Goal: Task Accomplishment & Management: Complete application form

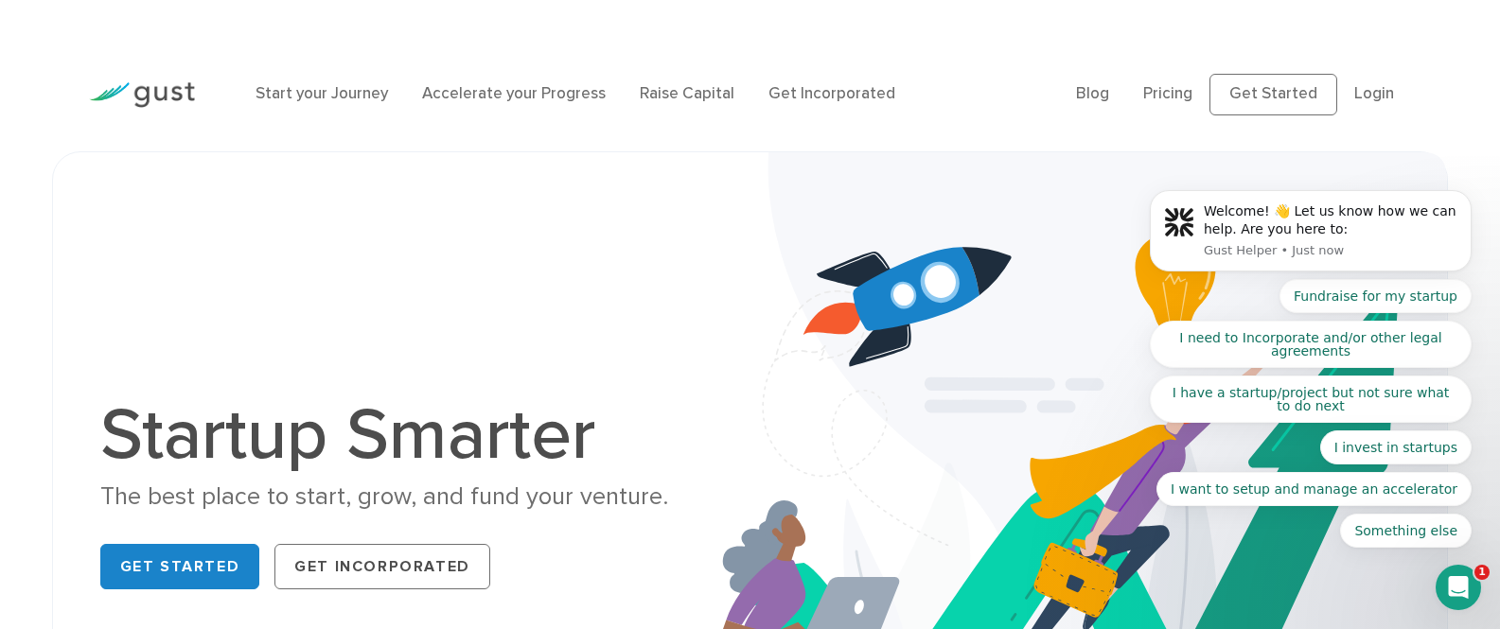
click at [248, 232] on div "Startup Smarter The best place to start, grow, and fund your venture. Get Start…" at bounding box center [750, 498] width 1329 height 597
click at [586, 289] on div "Startup Smarter The best place to start, grow, and fund your venture. Get Start…" at bounding box center [750, 498] width 1329 height 597
click at [975, 102] on ul "Start your Journey Accelerate your Progress Raise Capital Get Incorporated" at bounding box center [651, 94] width 792 height 25
click at [436, 279] on div "Startup Smarter The best place to start, grow, and fund your venture. Get Start…" at bounding box center [750, 498] width 1329 height 597
click at [11, 106] on div "Start your Journey Accelerate your Progress Raise Capital Get Incorporated Blog…" at bounding box center [750, 95] width 1500 height 114
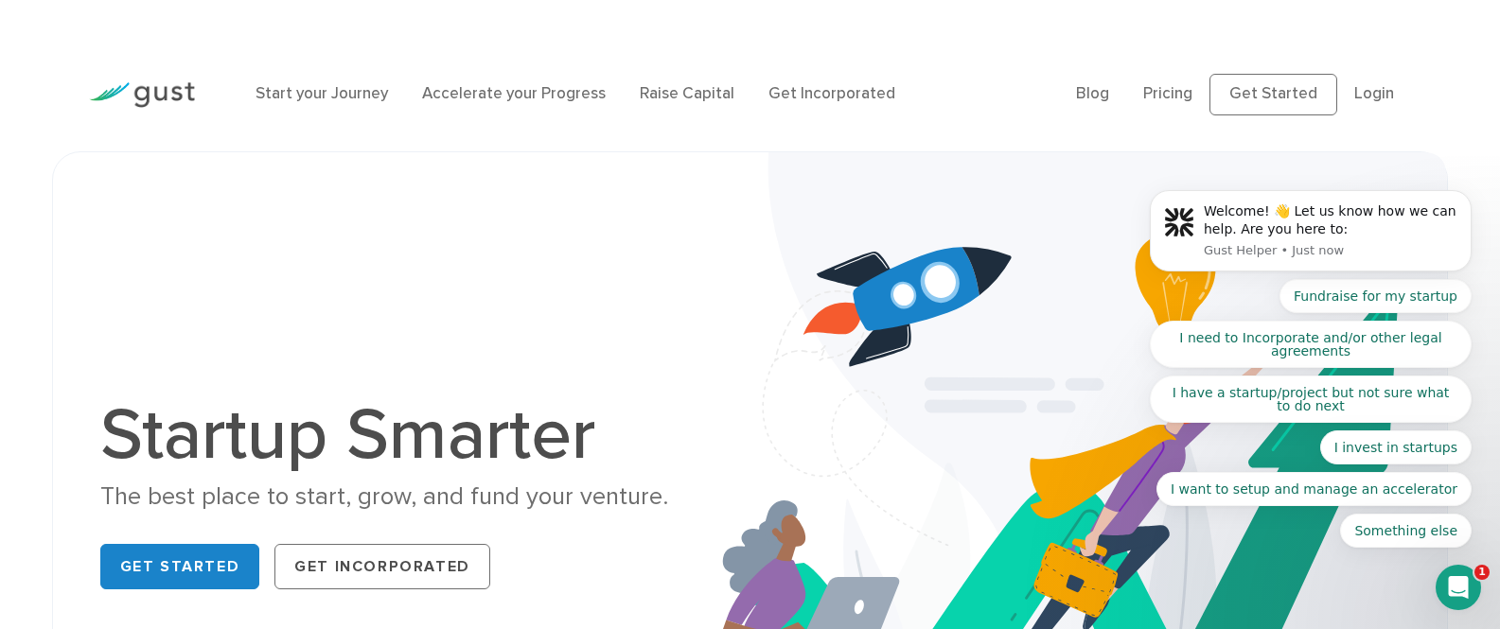
click at [291, 273] on div "Startup Smarter The best place to start, grow, and fund your venture. Get Start…" at bounding box center [750, 498] width 1329 height 597
click at [611, 273] on div "Startup Smarter The best place to start, grow, and fund your venture. Get Start…" at bounding box center [750, 498] width 1329 height 597
click at [609, 277] on div "Startup Smarter The best place to start, grow, and fund your venture. Get Start…" at bounding box center [750, 498] width 1329 height 597
click at [973, 63] on div "Start your Journey Accelerate your Progress Raise Capital Get Incorporated" at bounding box center [651, 94] width 820 height 62
click at [604, 379] on div "Startup Smarter The best place to start, grow, and fund your venture. Get Start…" at bounding box center [750, 498] width 1329 height 597
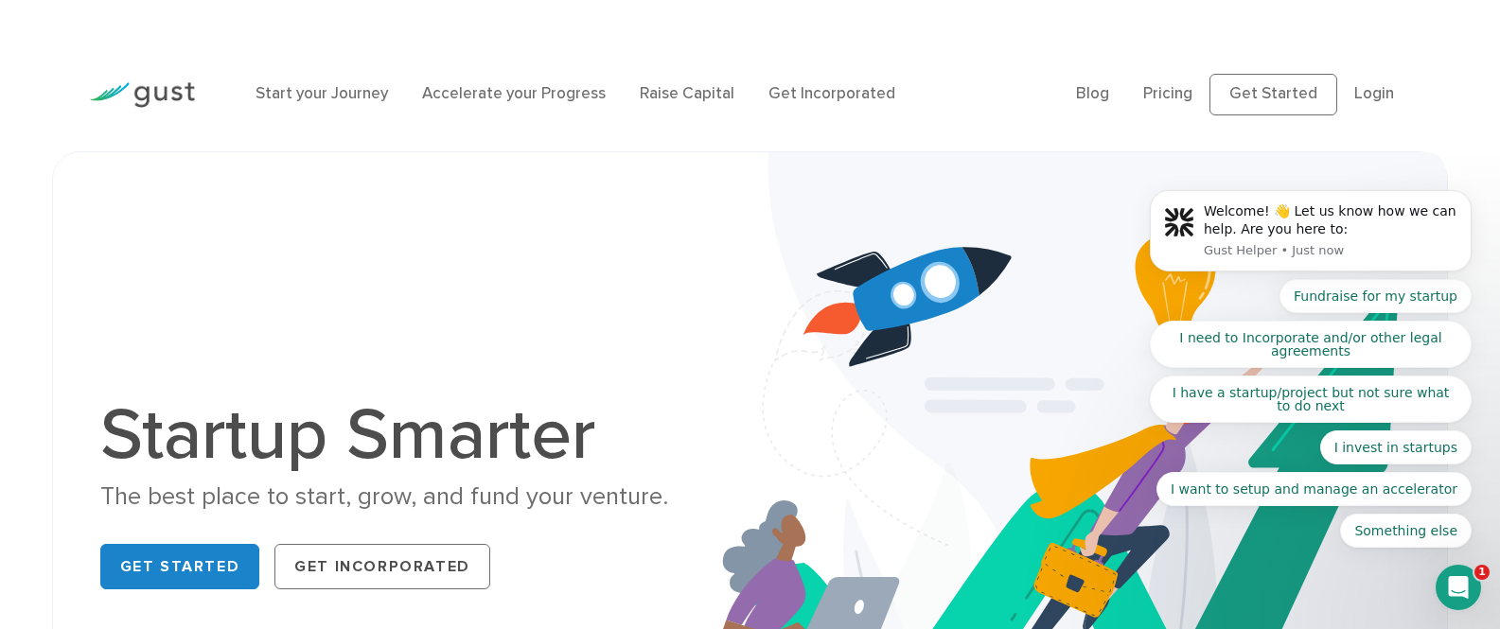
click at [952, 90] on ul "Start your Journey Accelerate your Progress Raise Capital Get Incorporated" at bounding box center [651, 94] width 792 height 25
click at [448, 343] on div "Startup Smarter The best place to start, grow, and fund your venture. Get Start…" at bounding box center [750, 498] width 1329 height 597
click at [935, 99] on ul "Start your Journey Accelerate your Progress Raise Capital Get Incorporated" at bounding box center [651, 94] width 792 height 25
click at [525, 262] on div "Startup Smarter The best place to start, grow, and fund your venture. Get Start…" at bounding box center [750, 498] width 1329 height 597
click at [32, 95] on div "Start your Journey Accelerate your Progress Raise Capital Get Incorporated Blog…" at bounding box center [750, 95] width 1500 height 114
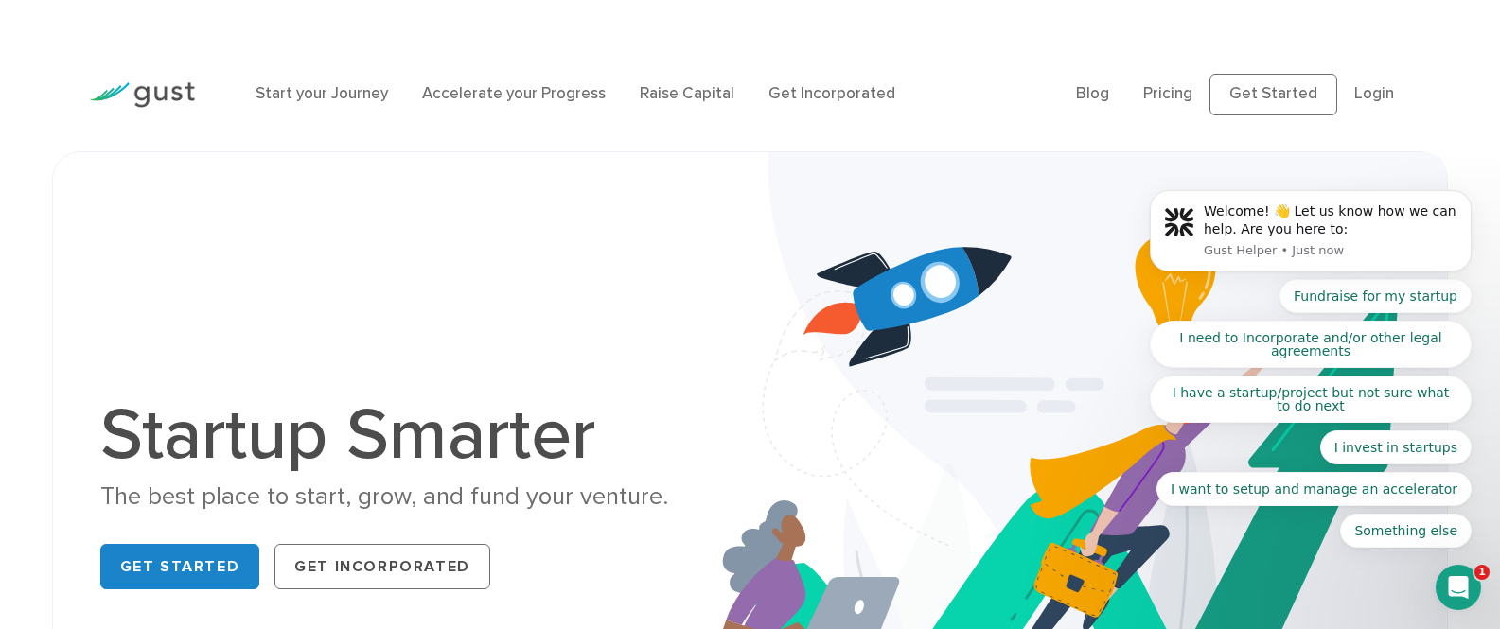
click at [201, 331] on div "Startup Smarter The best place to start, grow, and fund your venture. Get Start…" at bounding box center [750, 498] width 1329 height 597
click at [185, 294] on div "Startup Smarter The best place to start, grow, and fund your venture. Get Start…" at bounding box center [750, 498] width 1329 height 597
click at [383, 308] on div "Startup Smarter The best place to start, grow, and fund your venture. Get Start…" at bounding box center [750, 498] width 1329 height 597
click at [625, 308] on div "Startup Smarter The best place to start, grow, and fund your venture. Get Start…" at bounding box center [750, 498] width 1329 height 597
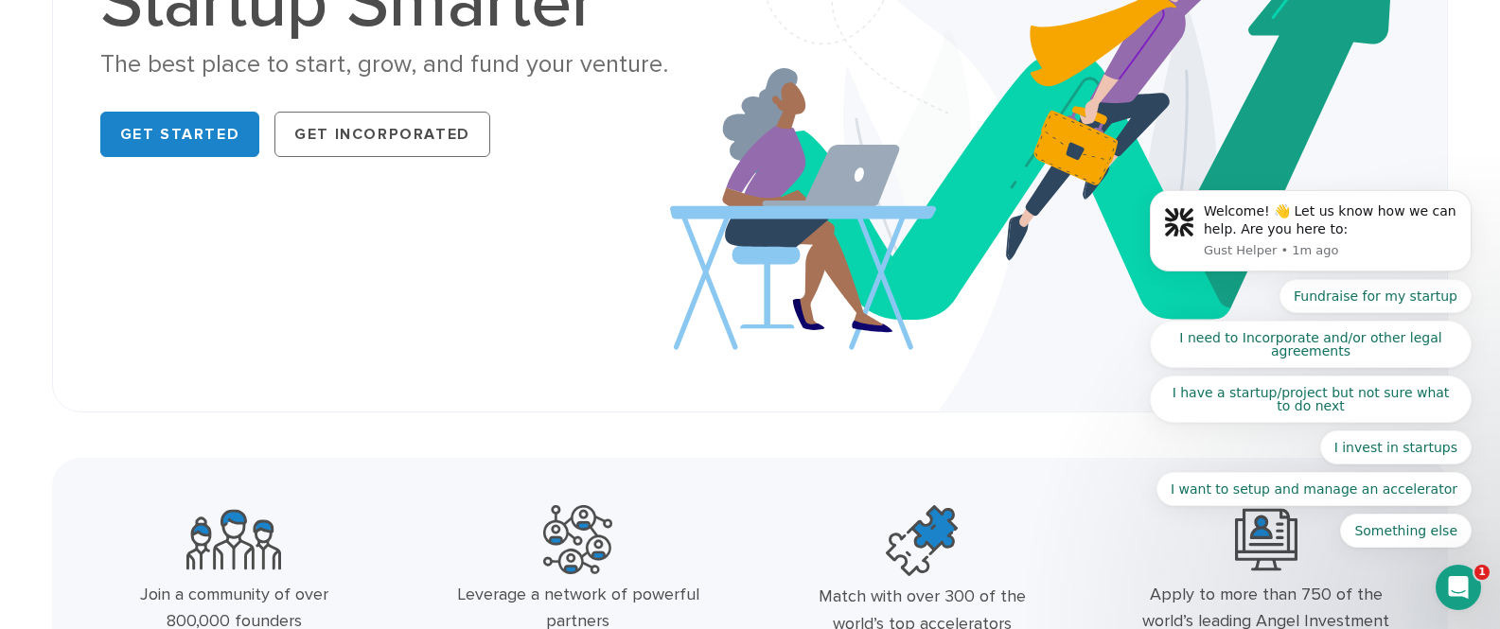
scroll to position [568, 0]
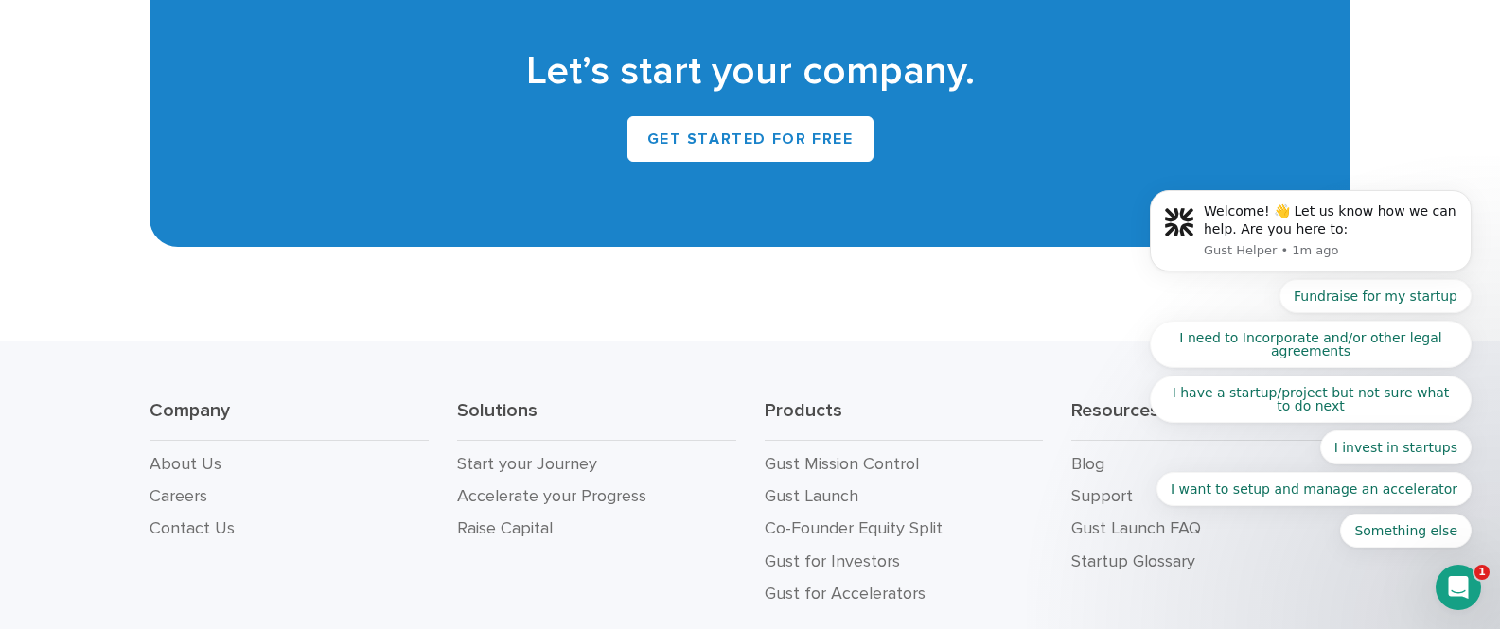
scroll to position [8717, 0]
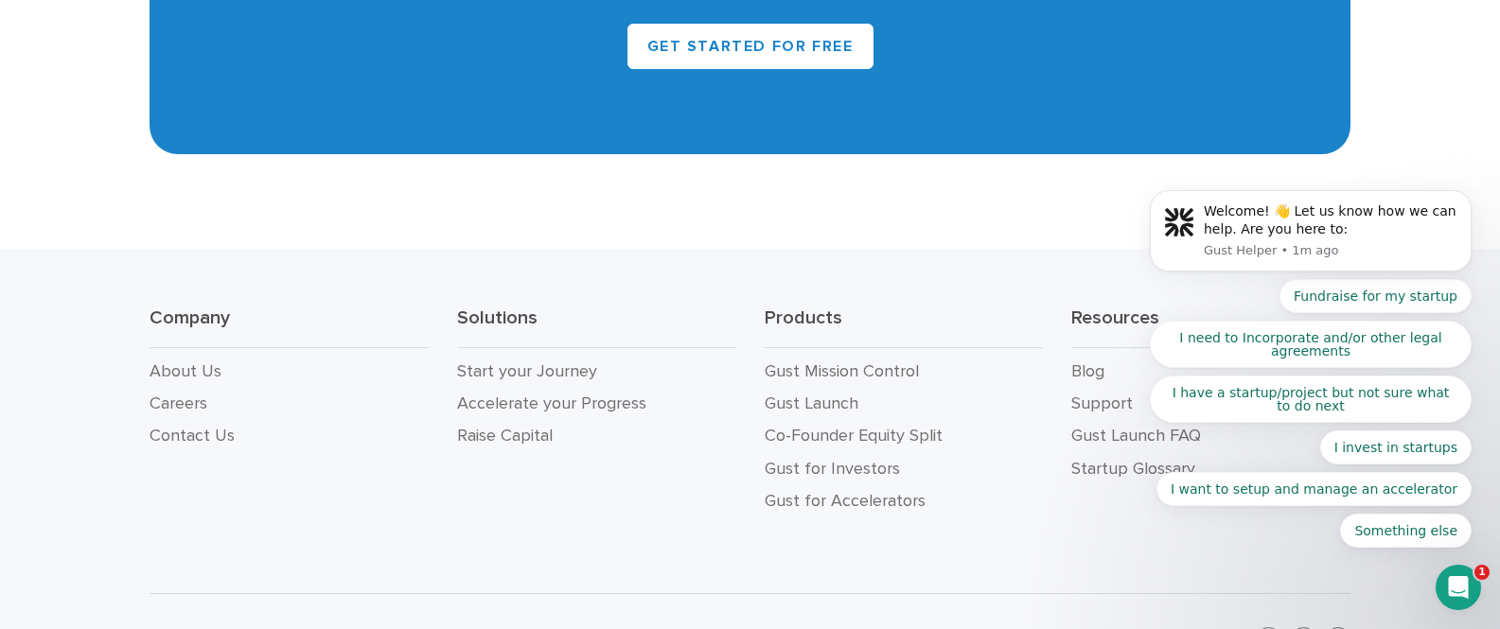
click at [274, 500] on div "Company About Us Careers Contact Us Solutions Start your Journey Accelerate you…" at bounding box center [750, 421] width 1500 height 344
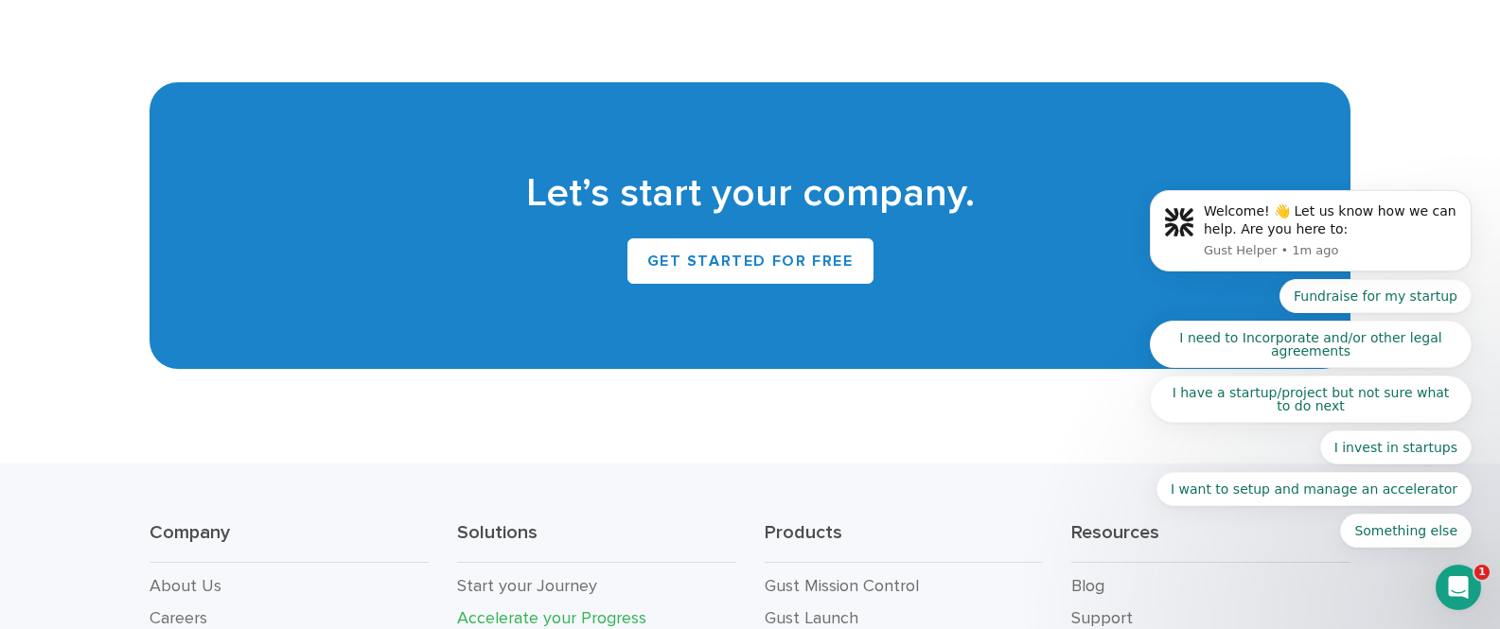
scroll to position [8376, 0]
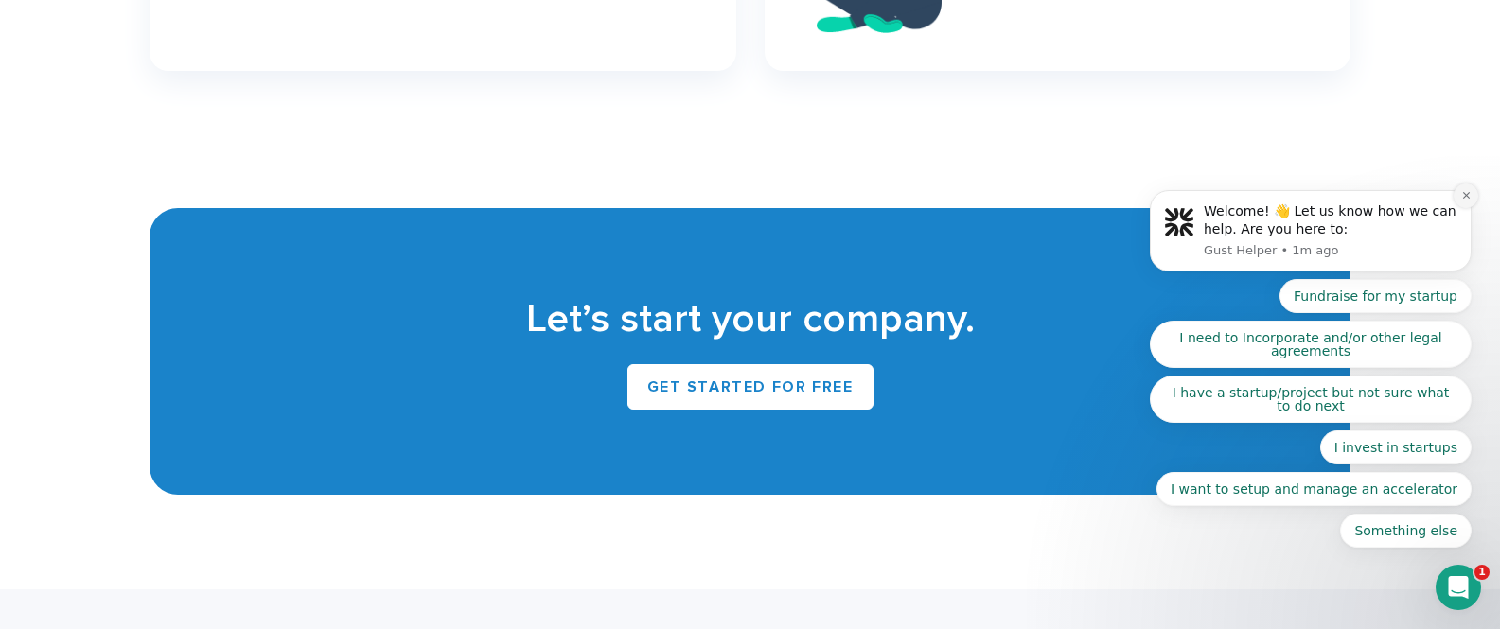
click at [1460, 203] on button "Dismiss notification" at bounding box center [1465, 196] width 25 height 25
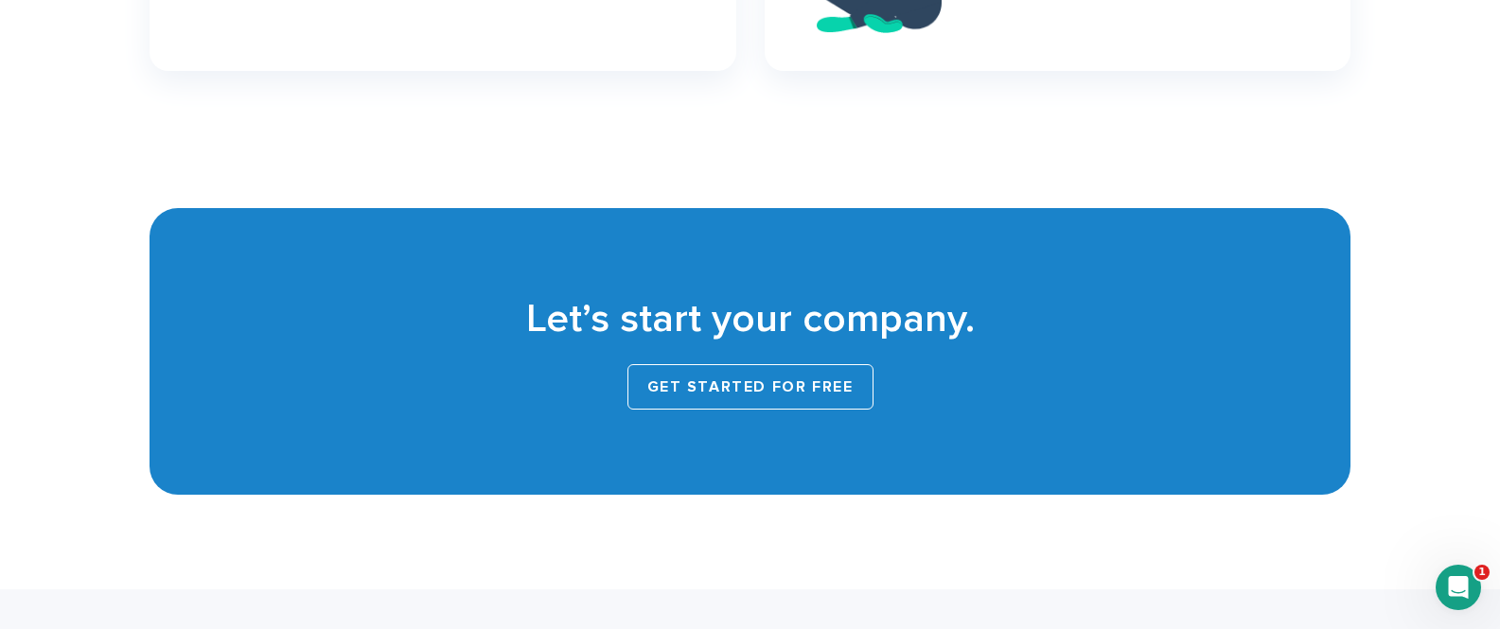
click at [784, 364] on link "Get Started for Free" at bounding box center [750, 386] width 246 height 45
